Goal: Find specific page/section: Find specific page/section

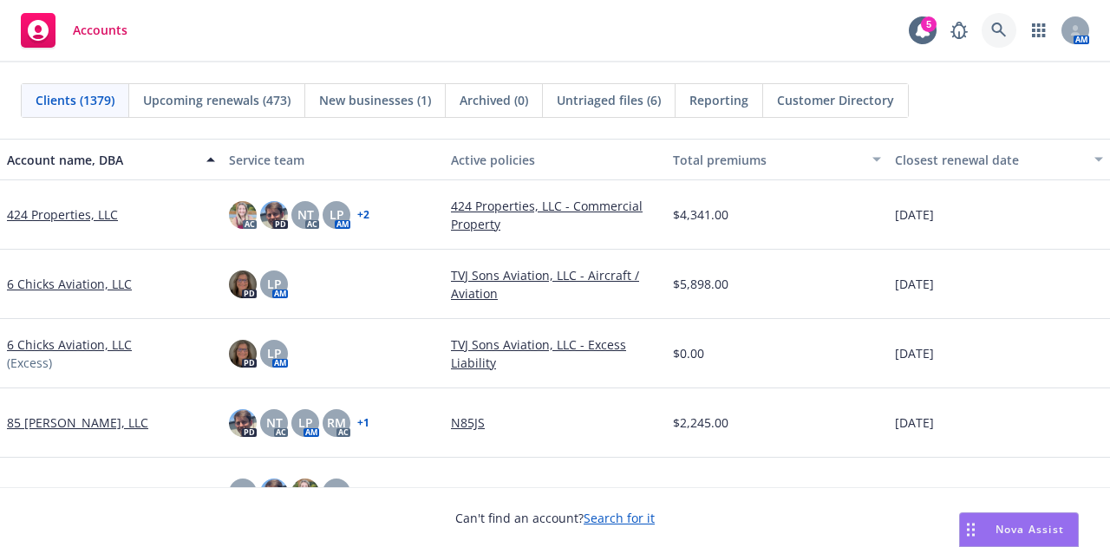
click at [1002, 29] on icon at bounding box center [999, 31] width 16 height 16
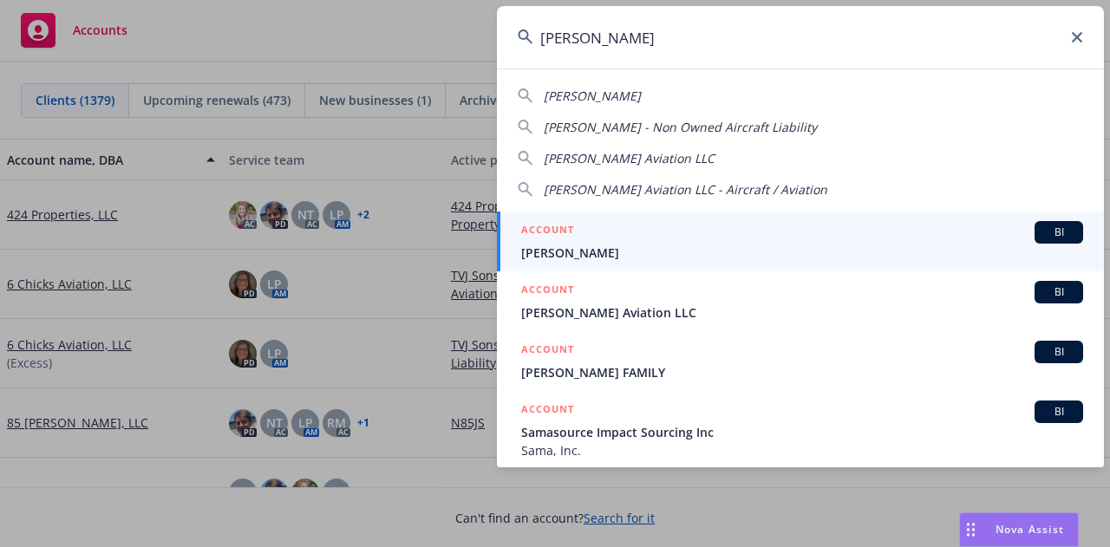
type input "[PERSON_NAME]"
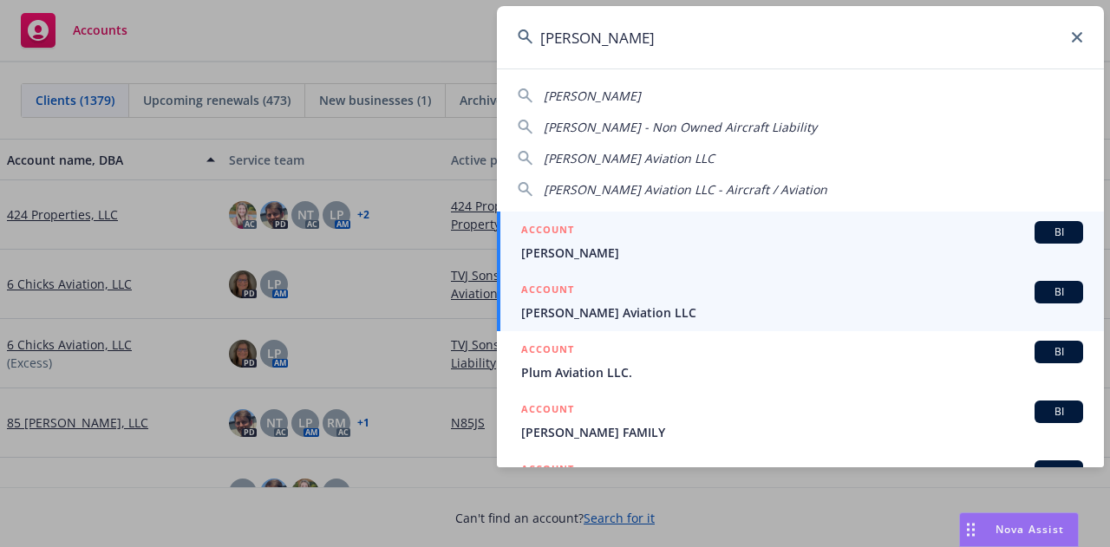
click at [799, 311] on span "[PERSON_NAME] Aviation LLC" at bounding box center [802, 312] width 562 height 18
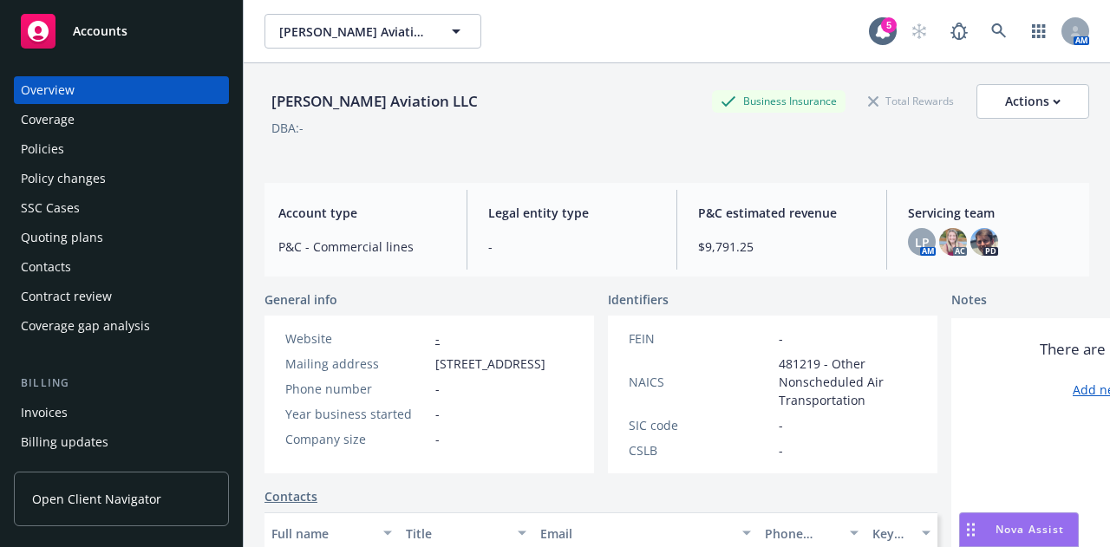
click at [43, 415] on div "Invoices" at bounding box center [44, 413] width 47 height 28
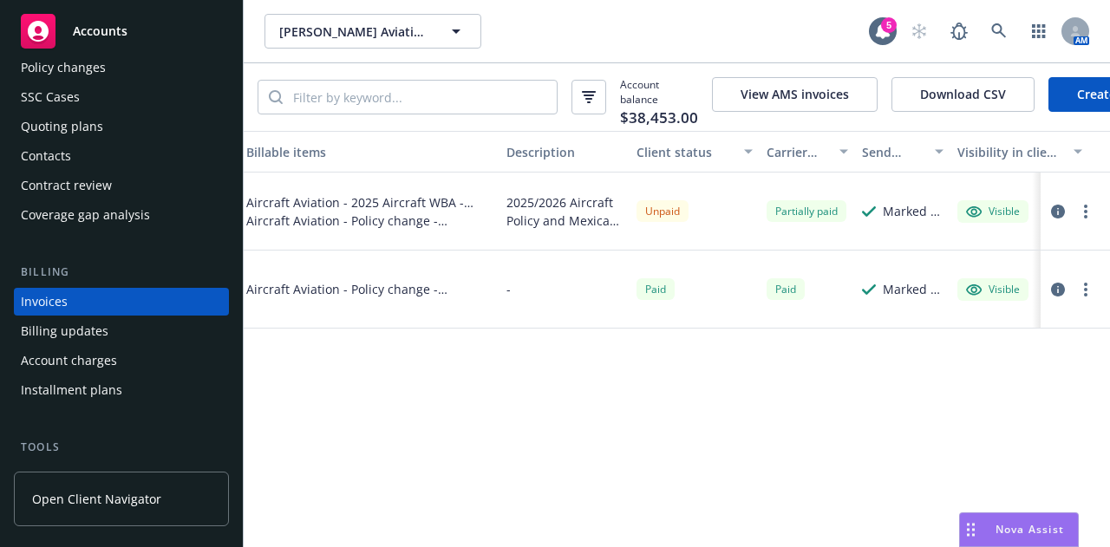
scroll to position [0, 384]
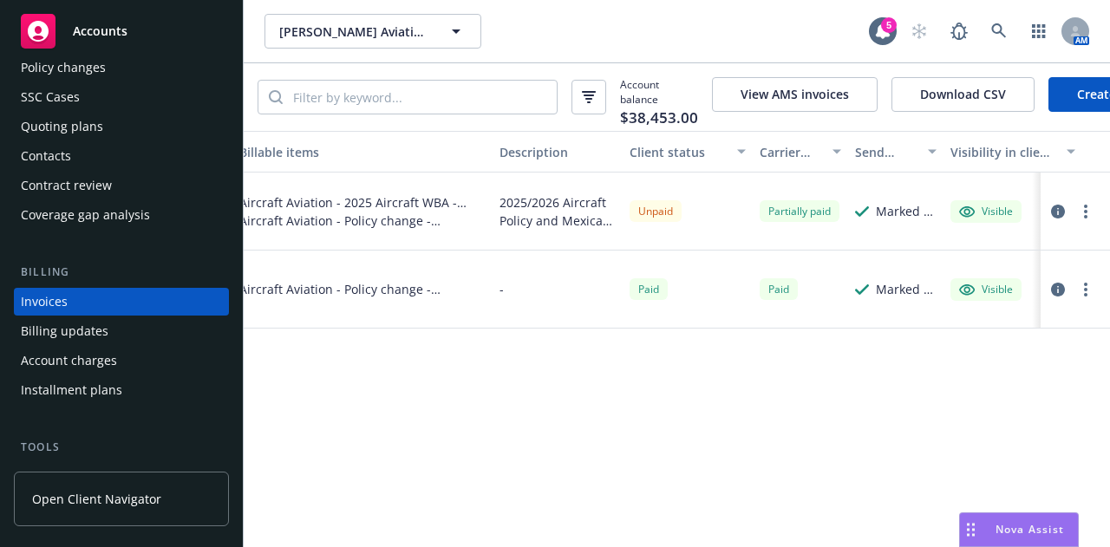
click at [988, 402] on div "Invoice ID Invoice amount Date issued Due date Billable items Description Clien…" at bounding box center [677, 339] width 866 height 416
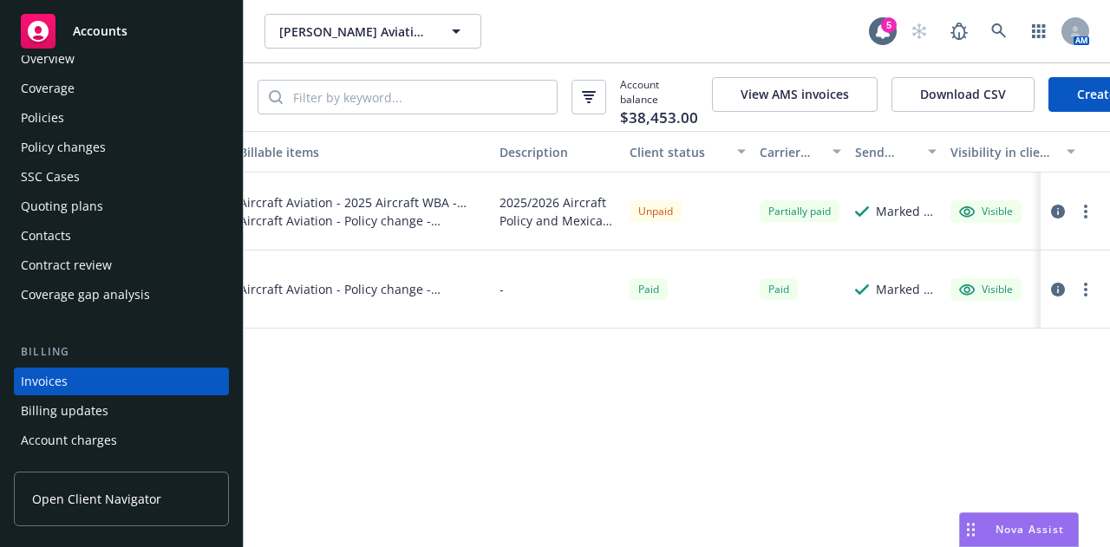
scroll to position [0, 0]
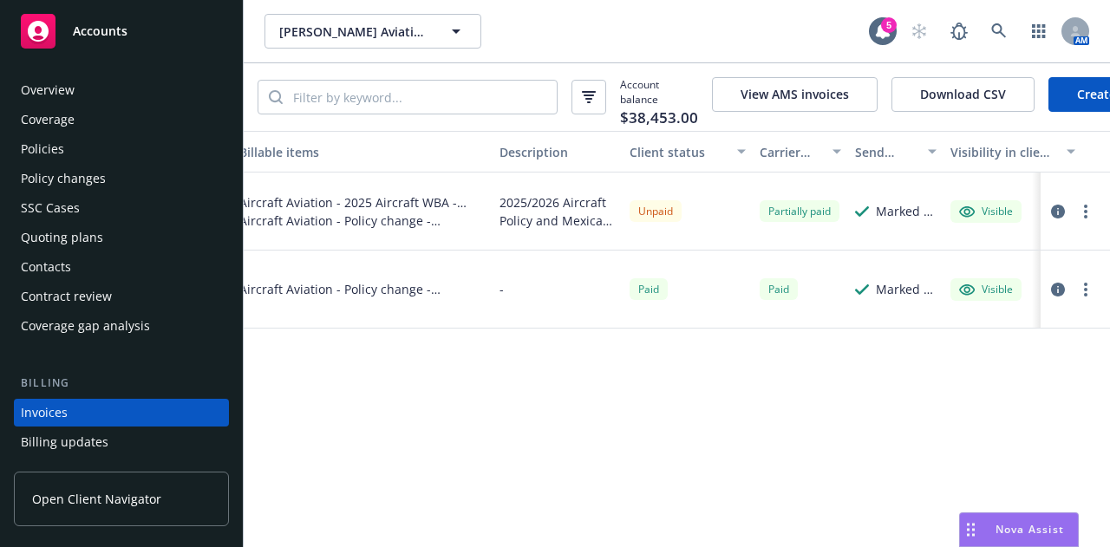
click at [127, 147] on div "Policies" at bounding box center [121, 149] width 201 height 28
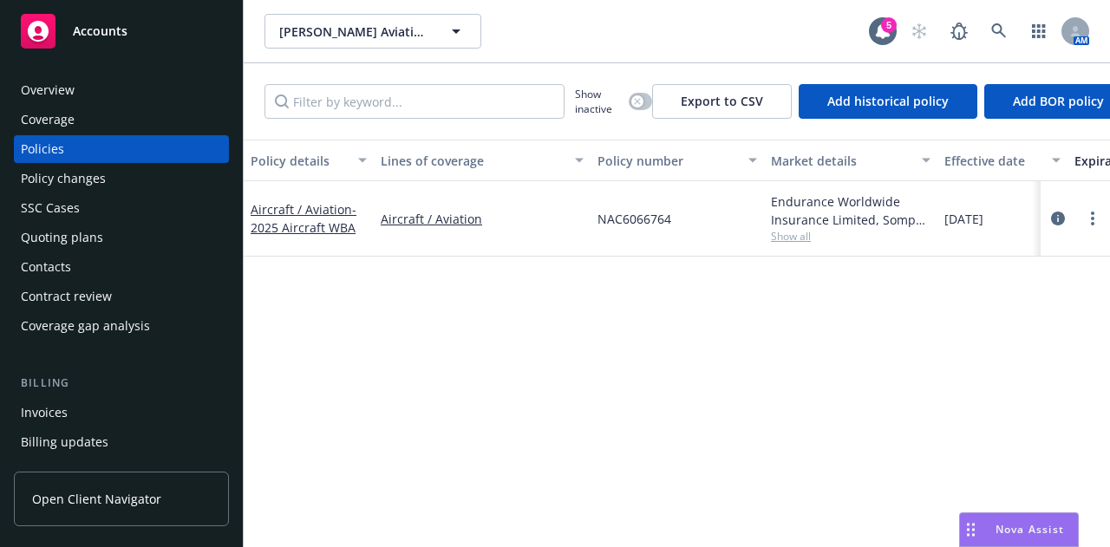
click at [646, 225] on span "NAC6066764" at bounding box center [634, 219] width 74 height 18
drag, startPoint x: 588, startPoint y: 197, endPoint x: 592, endPoint y: 209, distance: 12.9
click at [592, 209] on div "Aircraft / Aviation - 2025 Aircraft WBA Aircraft / Aviation NAC6066764 Enduranc…" at bounding box center [1080, 218] width 1673 height 75
click at [640, 221] on span "NAC6066764" at bounding box center [634, 219] width 74 height 18
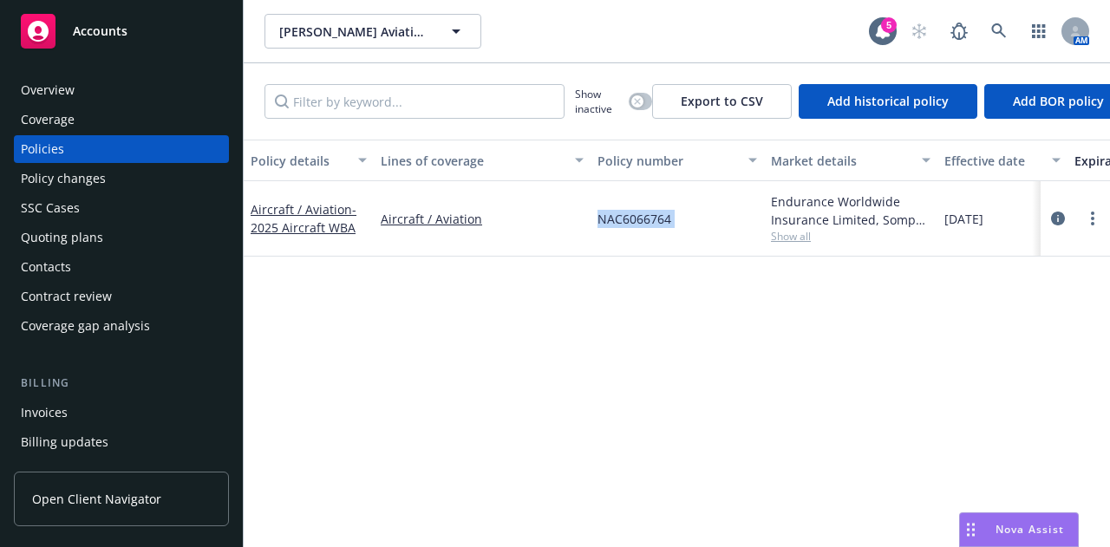
click at [640, 221] on span "NAC6066764" at bounding box center [634, 219] width 74 height 18
copy span "NAC6066764"
click at [109, 187] on div "Policy changes" at bounding box center [121, 179] width 201 height 28
